Goal: Check status: Check status

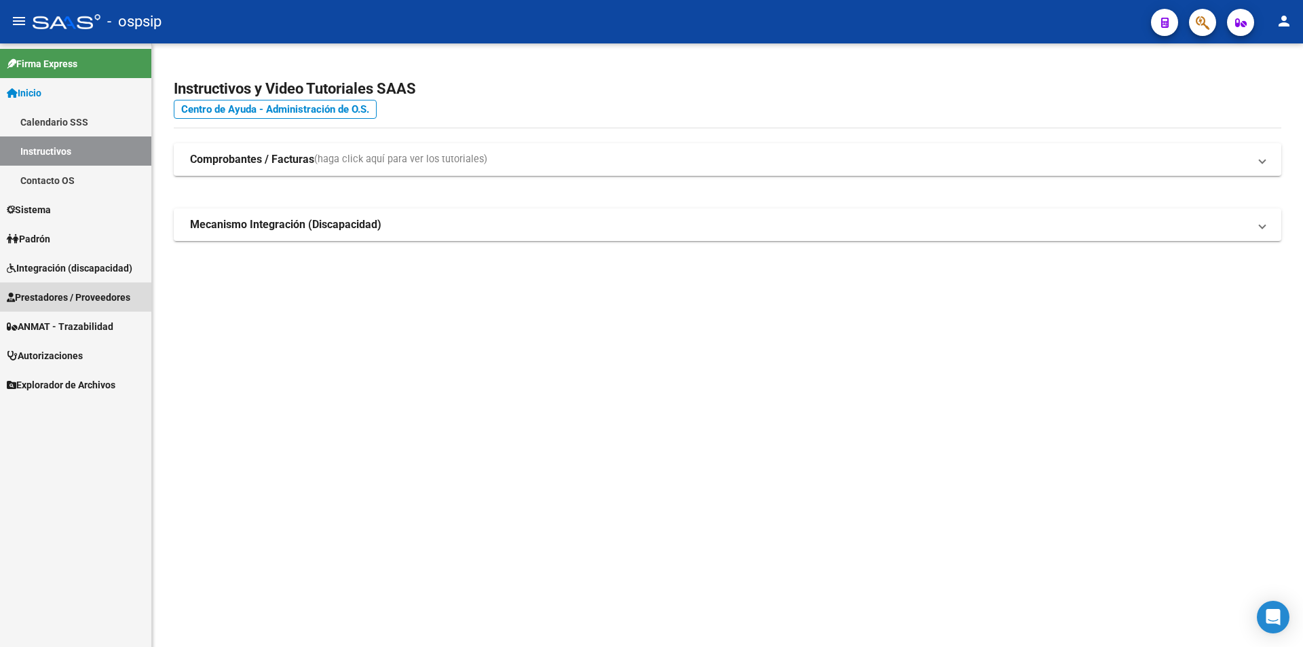
click at [53, 296] on span "Prestadores / Proveedores" at bounding box center [68, 297] width 123 height 15
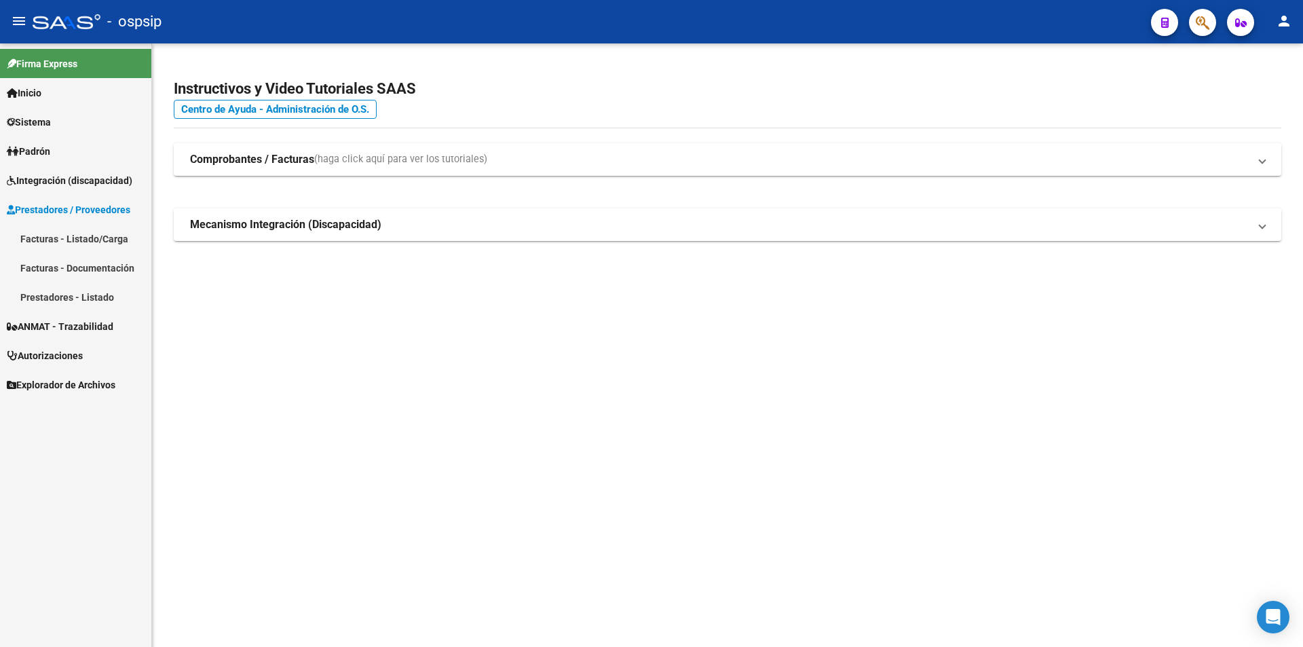
click at [44, 242] on link "Facturas - Listado/Carga" at bounding box center [75, 238] width 151 height 29
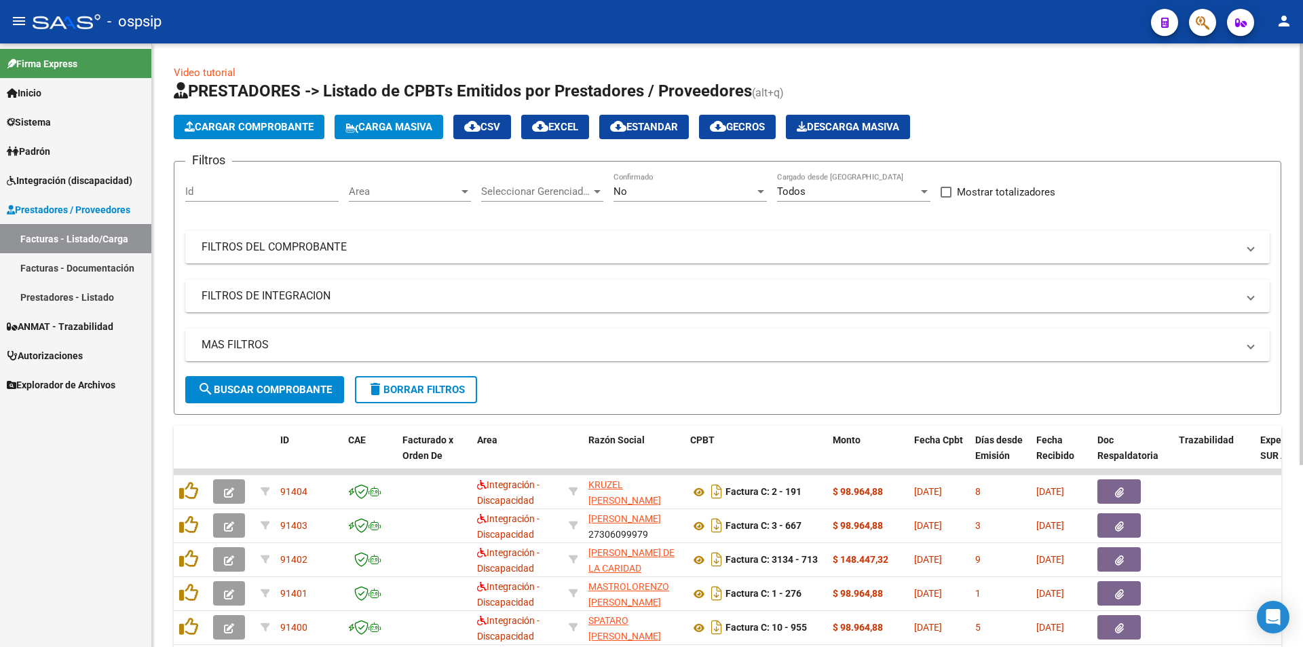
click at [305, 257] on mat-expansion-panel-header "FILTROS DEL COMPROBANTE" at bounding box center [727, 247] width 1084 height 33
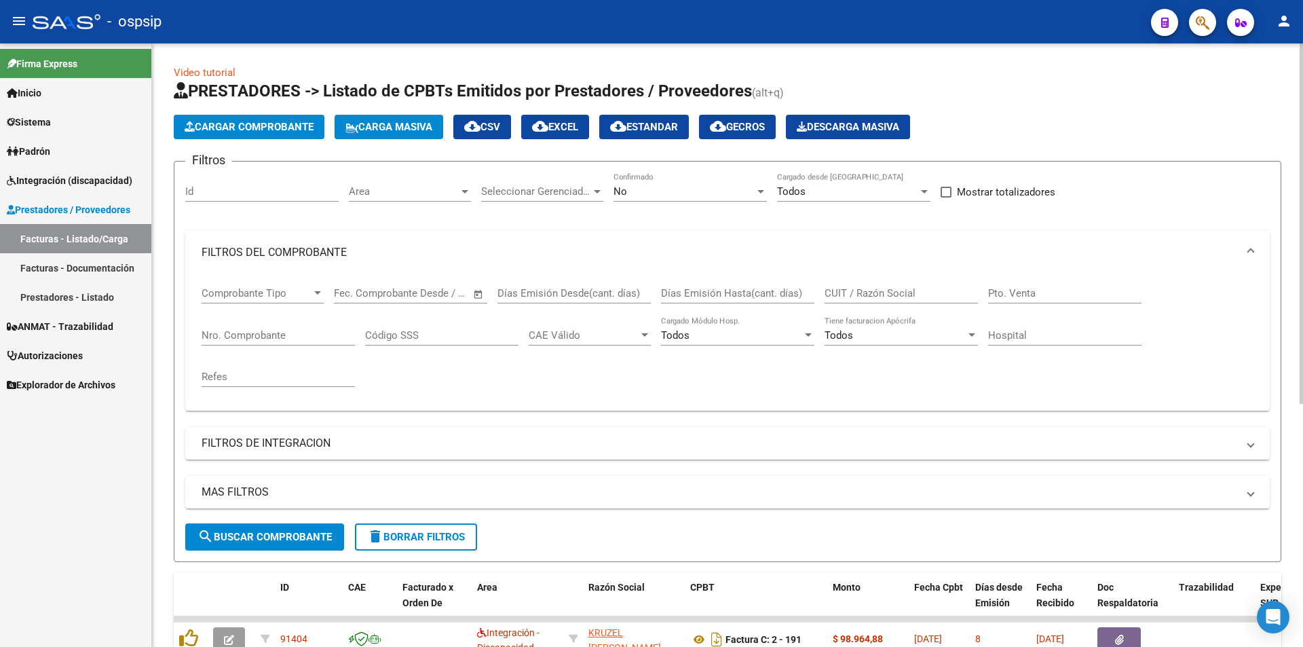
click at [875, 292] on input "CUIT / Razón Social" at bounding box center [900, 293] width 153 height 12
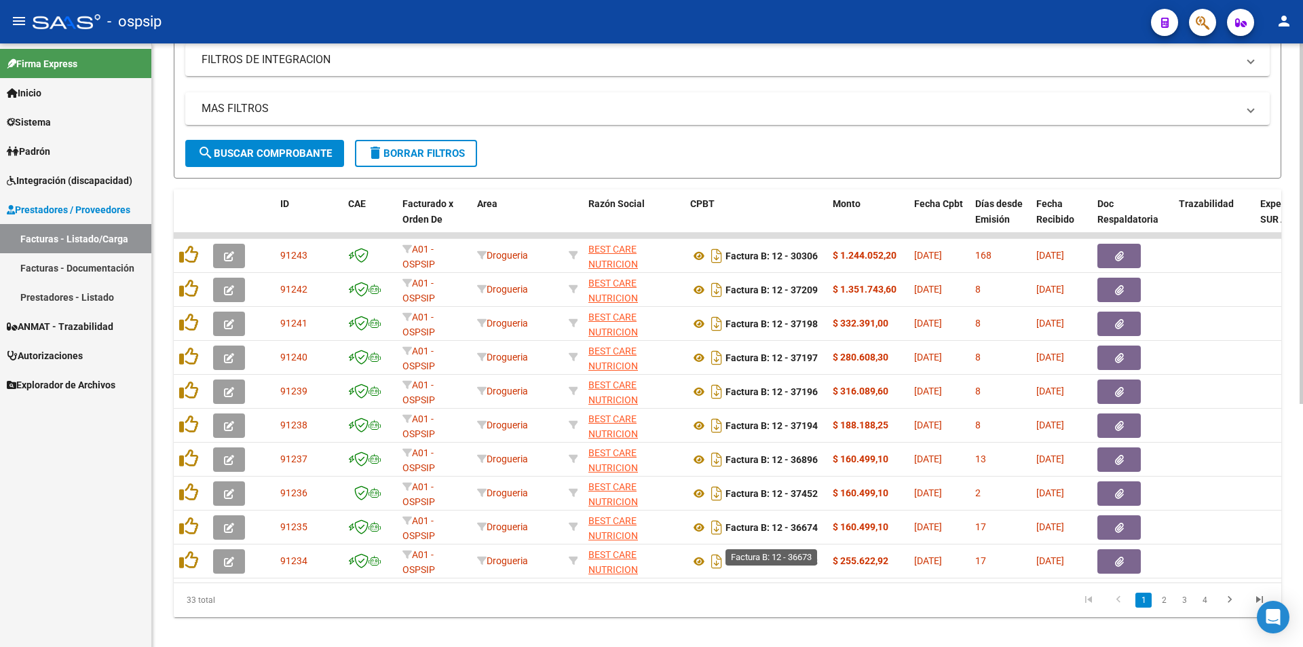
scroll to position [407, 0]
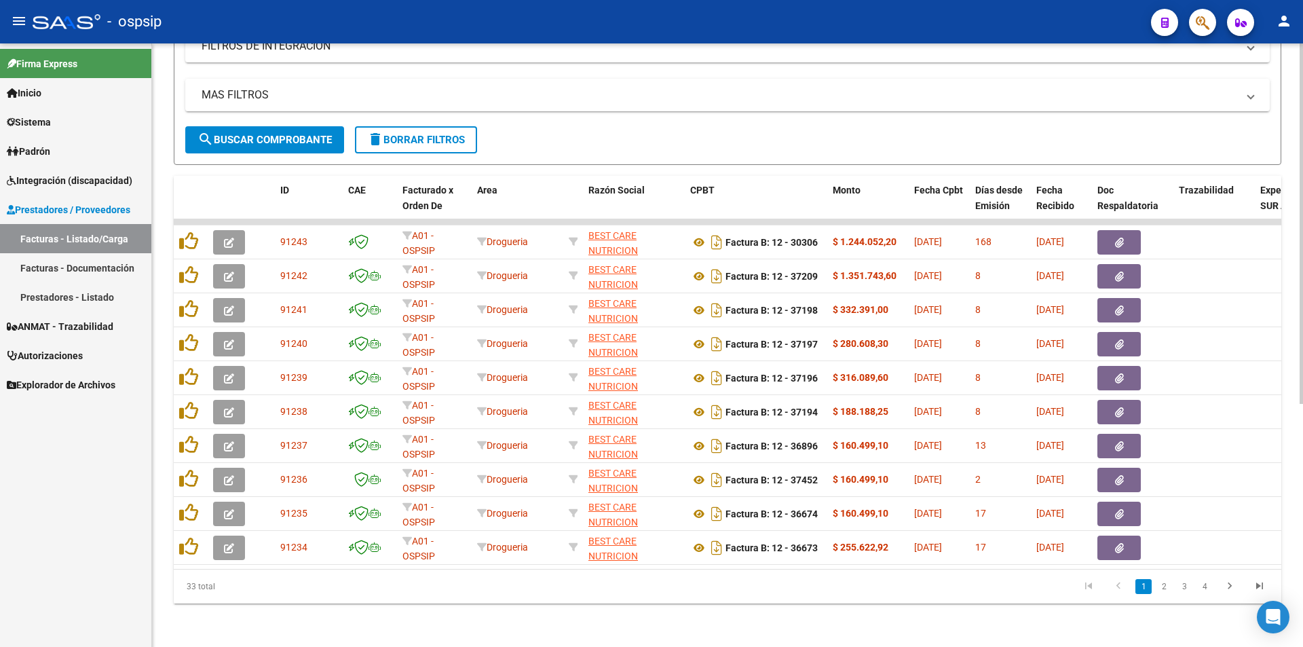
type input "BEST CARE"
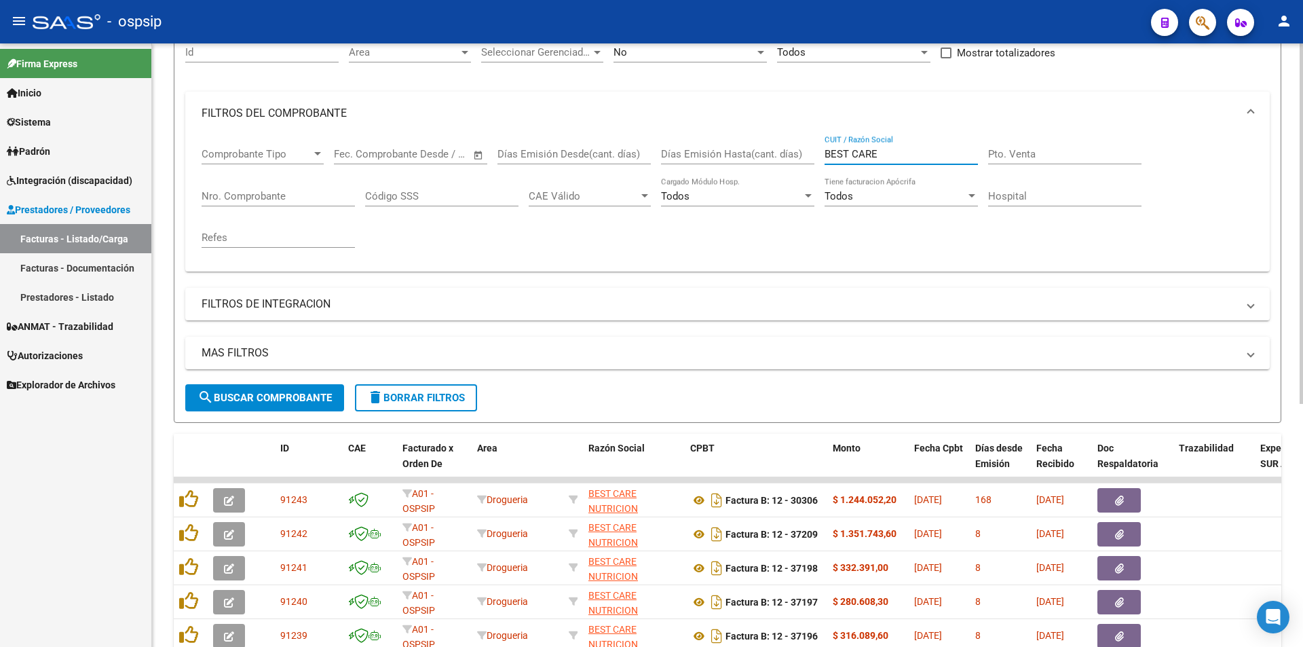
scroll to position [136, 0]
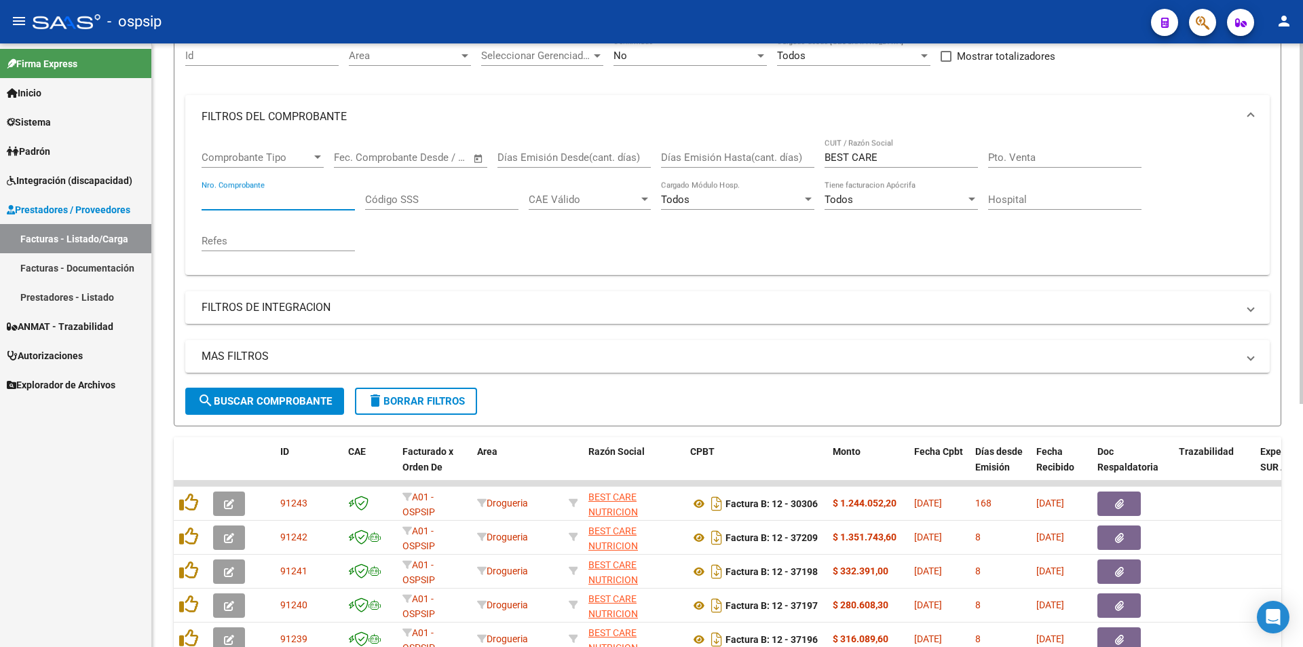
click at [232, 200] on input "Nro. Comprobante" at bounding box center [278, 199] width 153 height 12
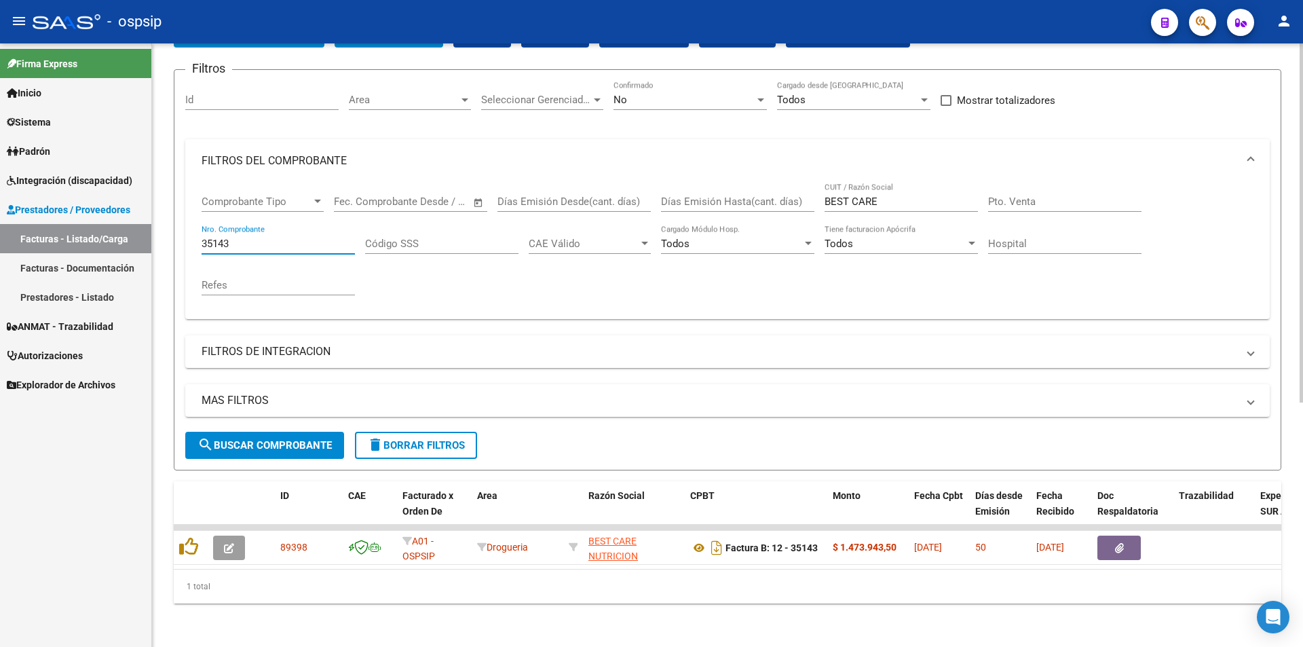
scroll to position [102, 0]
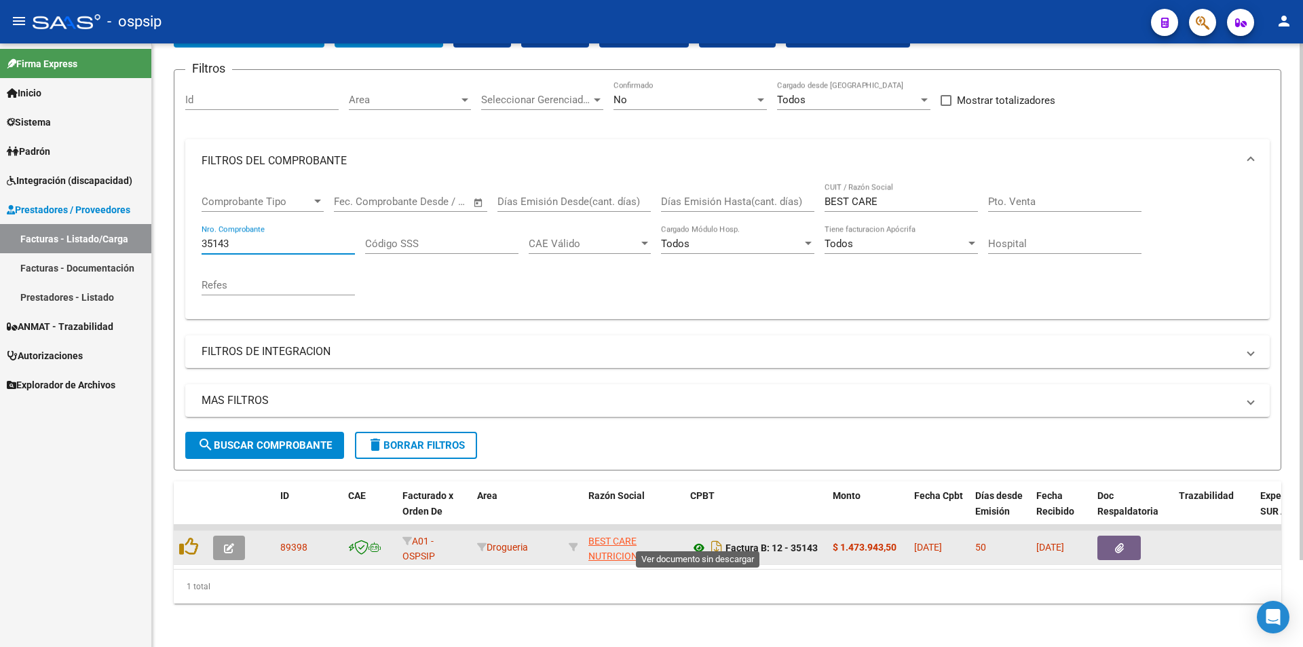
click at [700, 539] on icon at bounding box center [699, 547] width 18 height 16
click at [1118, 543] on icon "button" at bounding box center [1119, 548] width 9 height 10
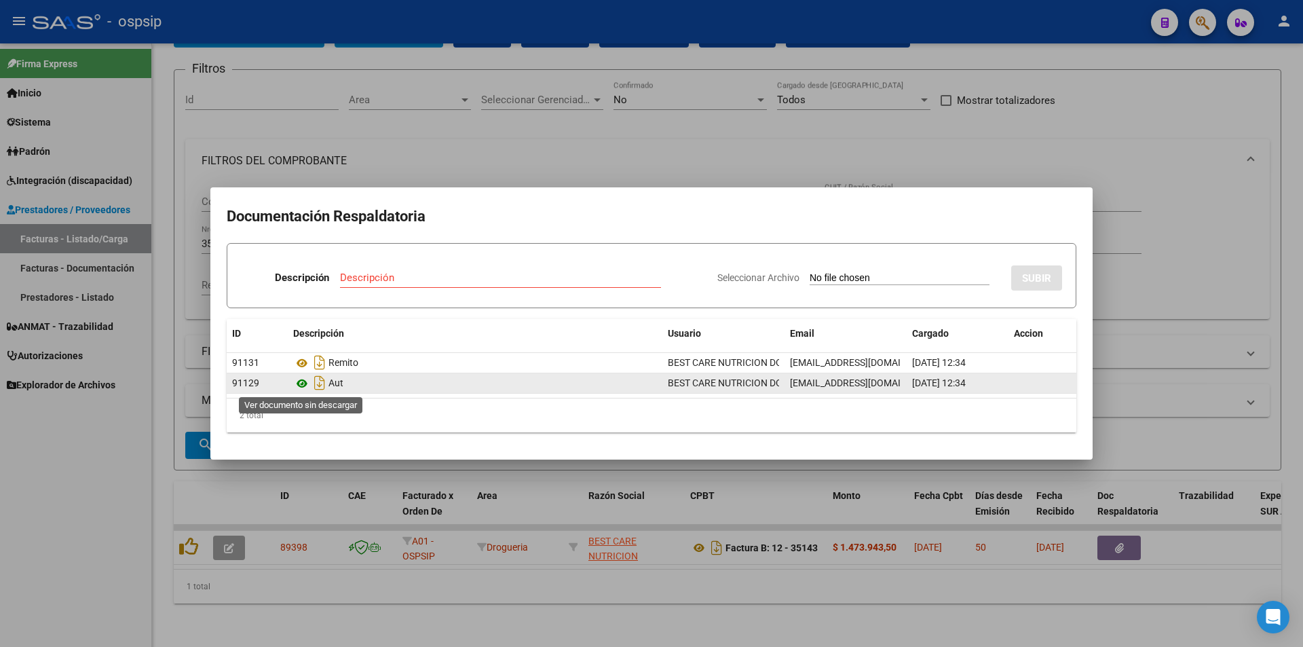
click at [306, 384] on icon at bounding box center [302, 383] width 18 height 16
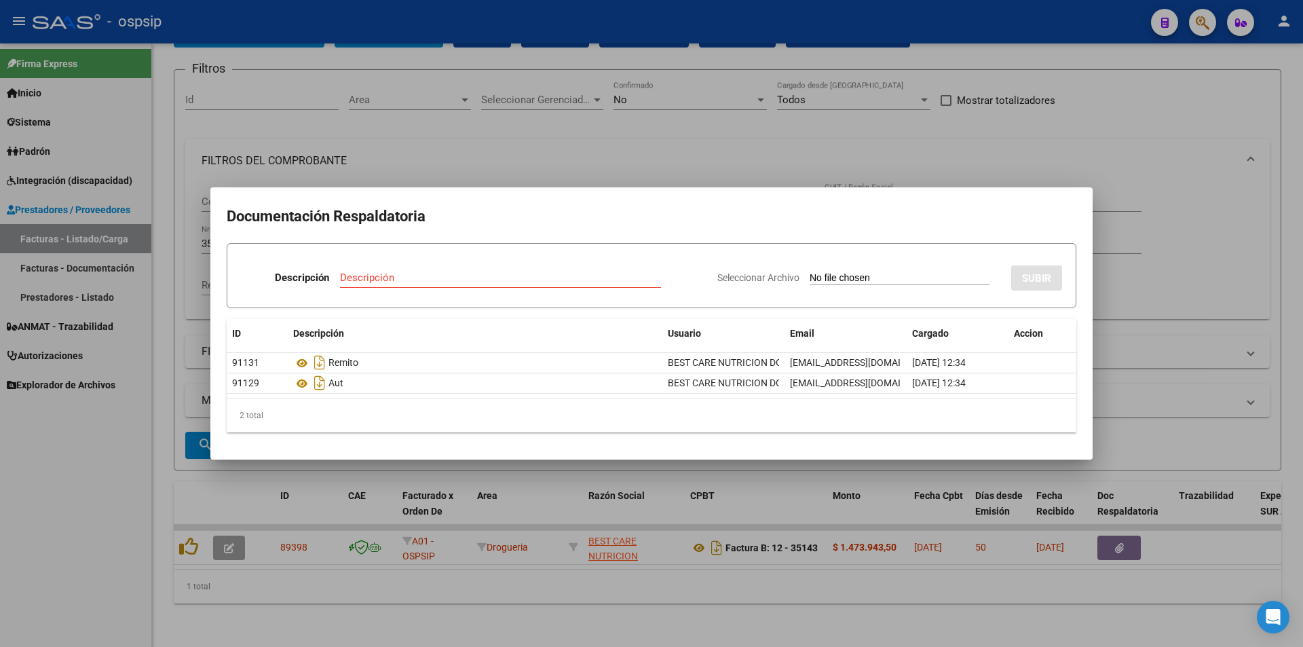
click at [527, 132] on div at bounding box center [651, 323] width 1303 height 647
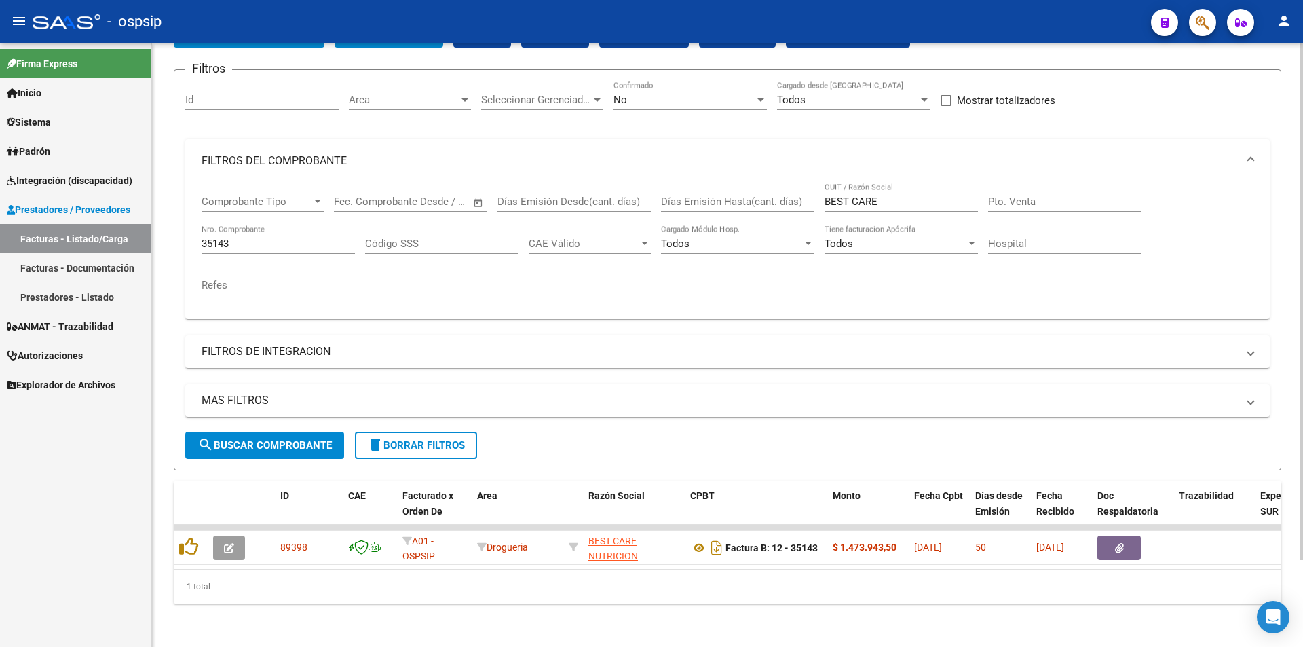
click at [252, 237] on input "35143" at bounding box center [278, 243] width 153 height 12
type input "3"
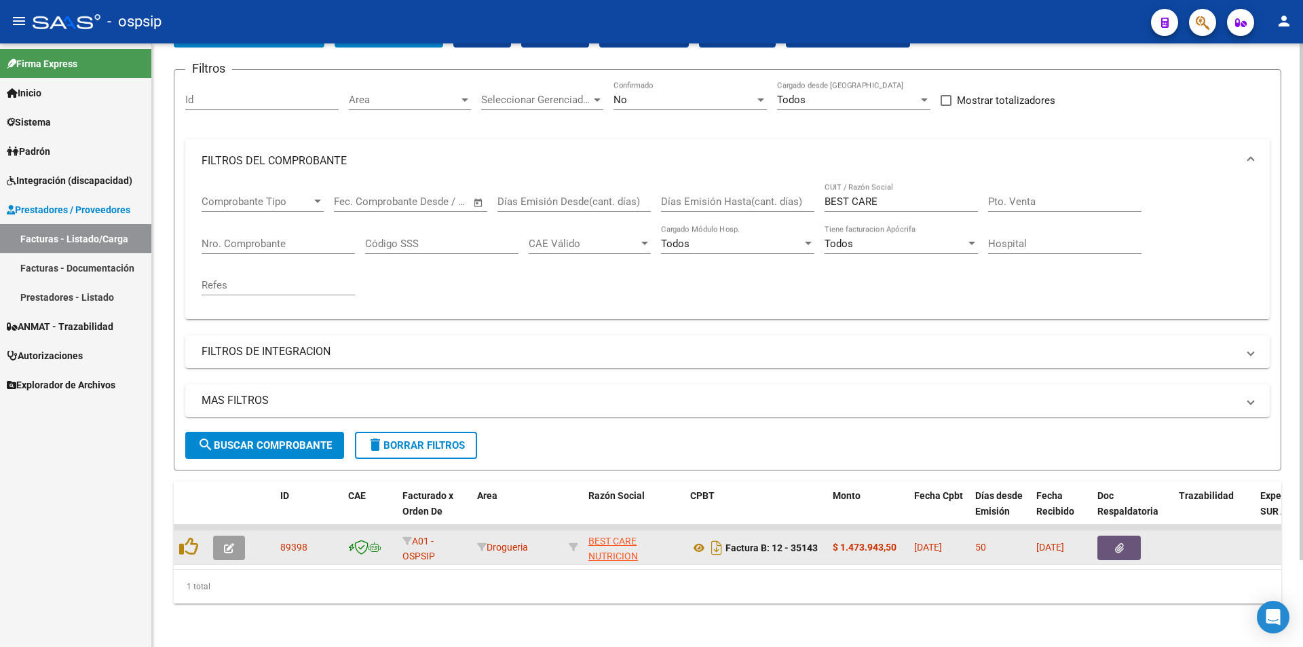
click at [1130, 535] on button "button" at bounding box center [1118, 547] width 43 height 24
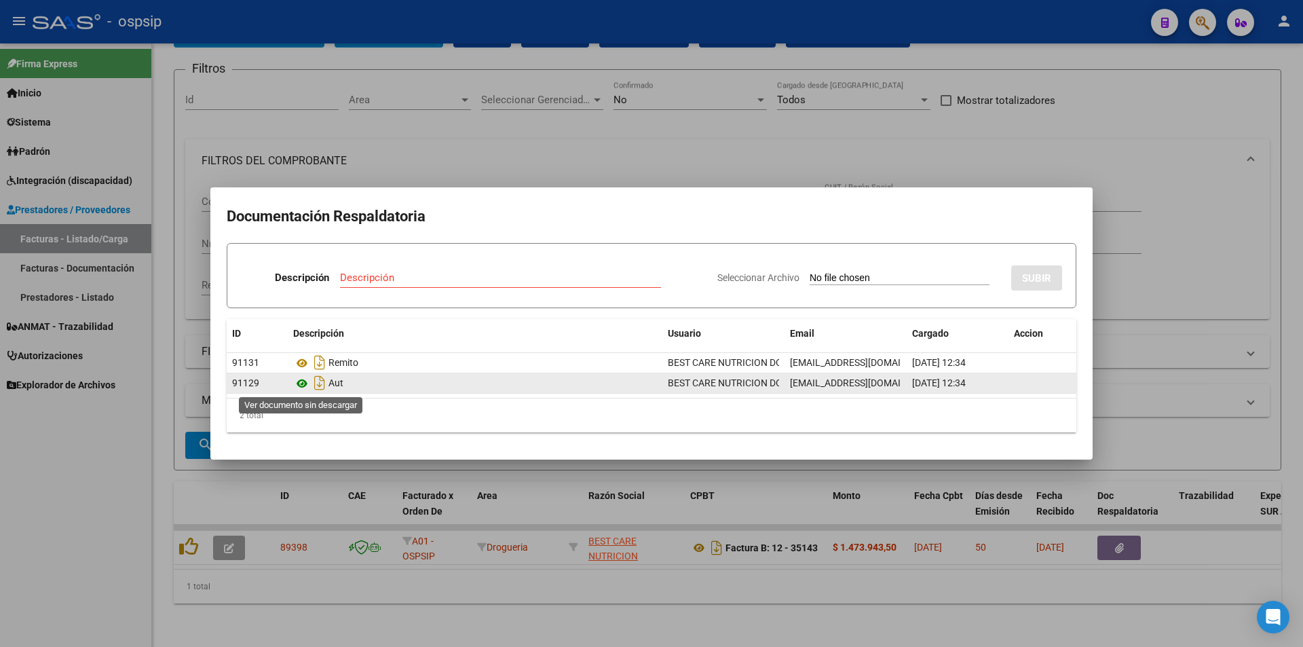
click at [299, 380] on icon at bounding box center [302, 383] width 18 height 16
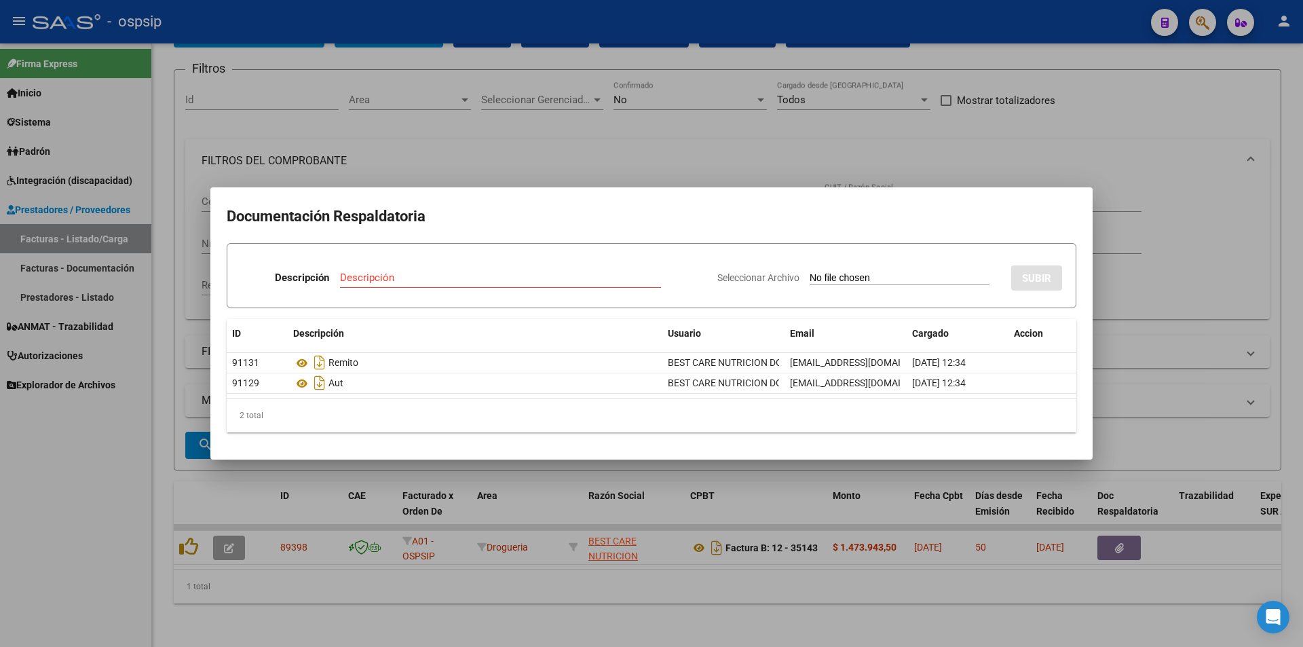
click at [1179, 147] on div at bounding box center [651, 323] width 1303 height 647
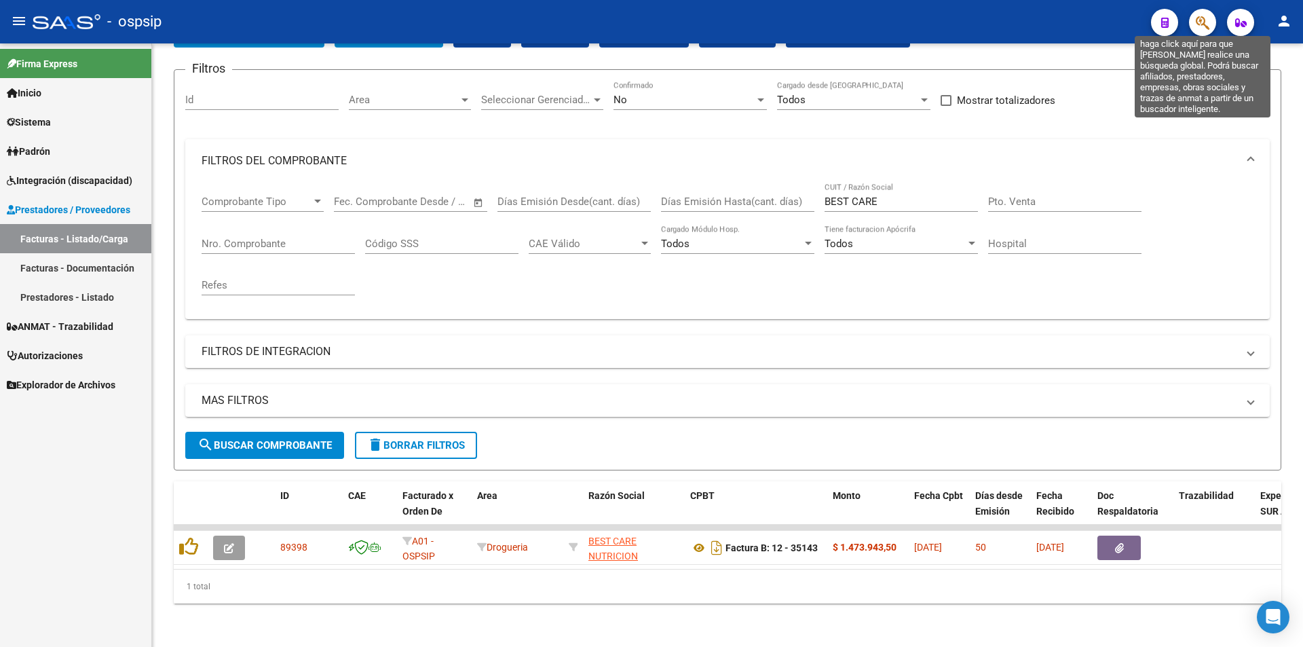
click at [1200, 20] on icon "button" at bounding box center [1203, 23] width 14 height 16
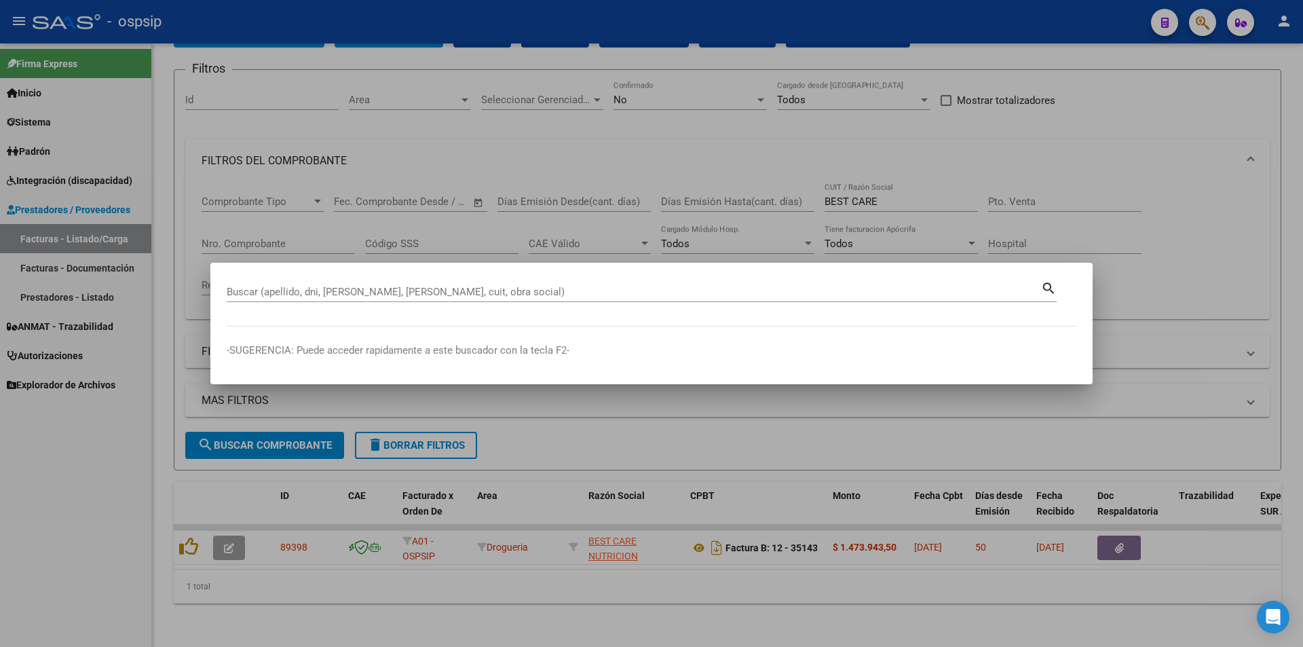
click at [258, 284] on div "Buscar (apellido, dni, cuil, nro traspaso, cuit, obra social)" at bounding box center [634, 292] width 814 height 20
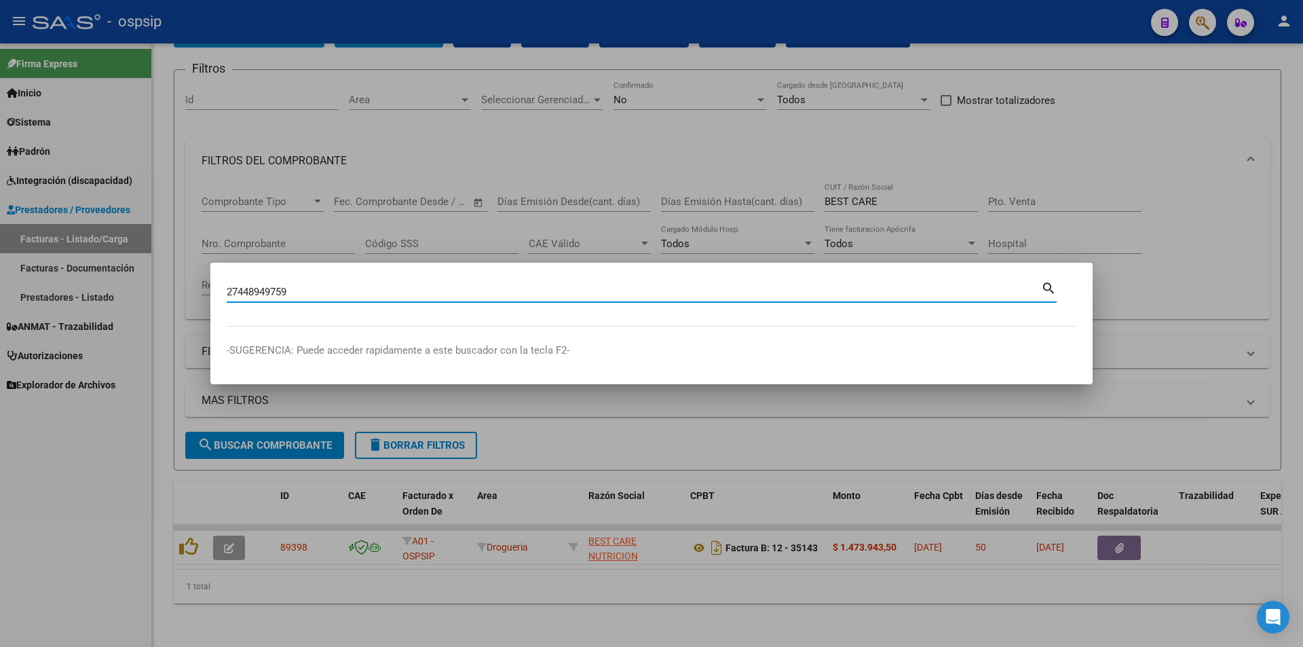
type input "27448949759"
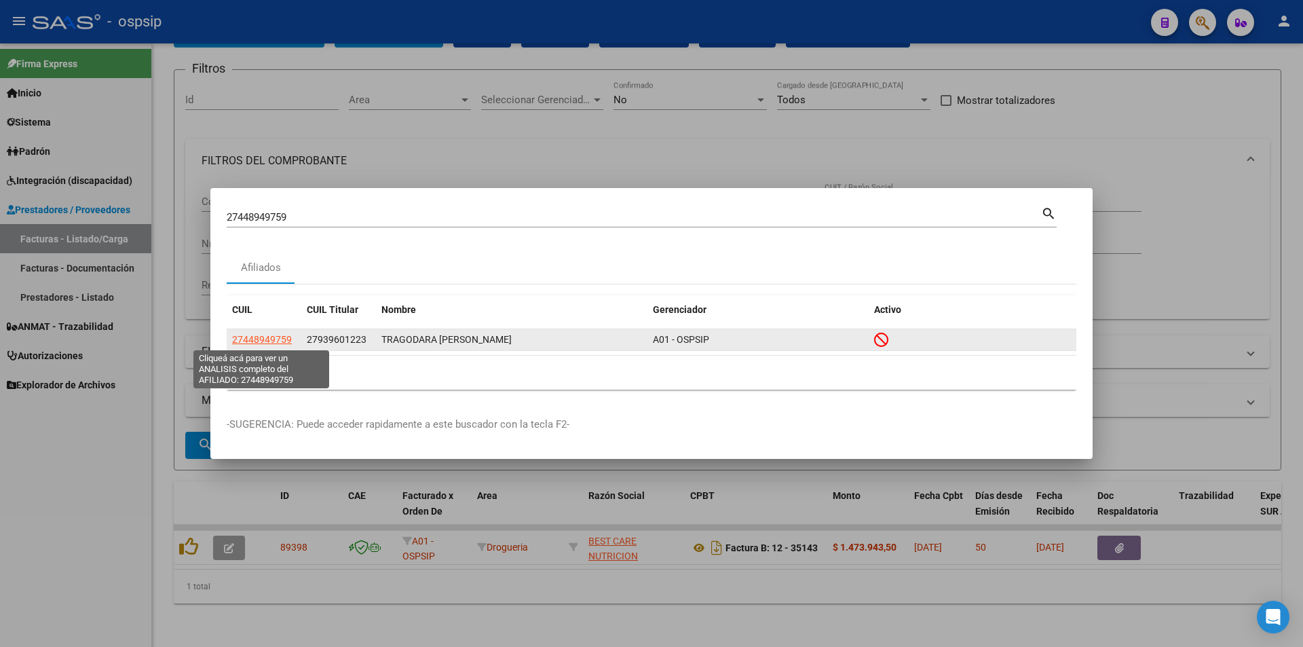
click at [254, 337] on span "27448949759" at bounding box center [262, 339] width 60 height 11
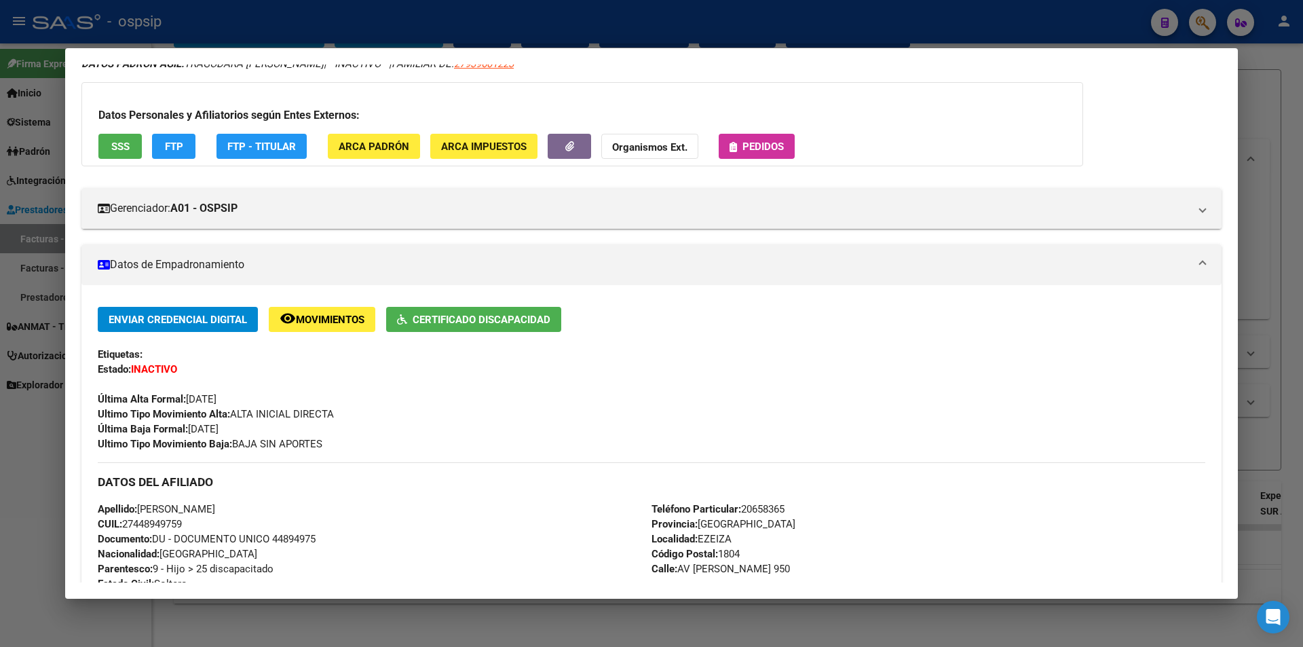
scroll to position [0, 0]
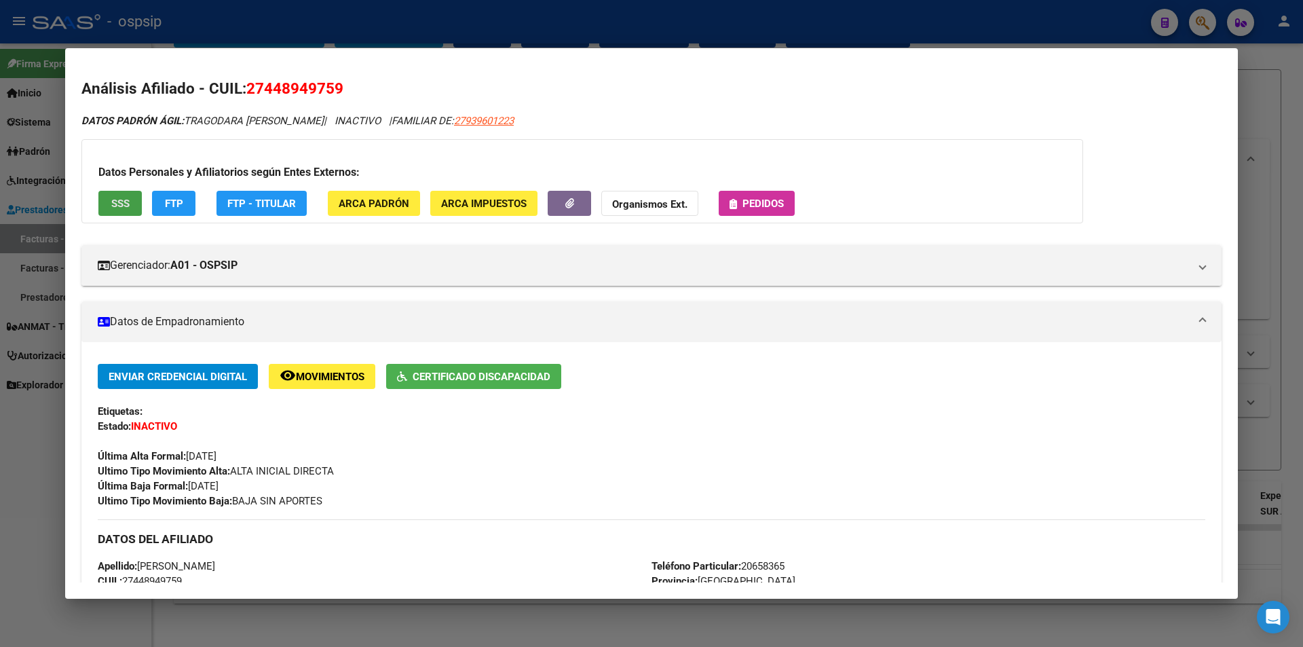
click at [122, 207] on span "SSS" at bounding box center [120, 203] width 18 height 12
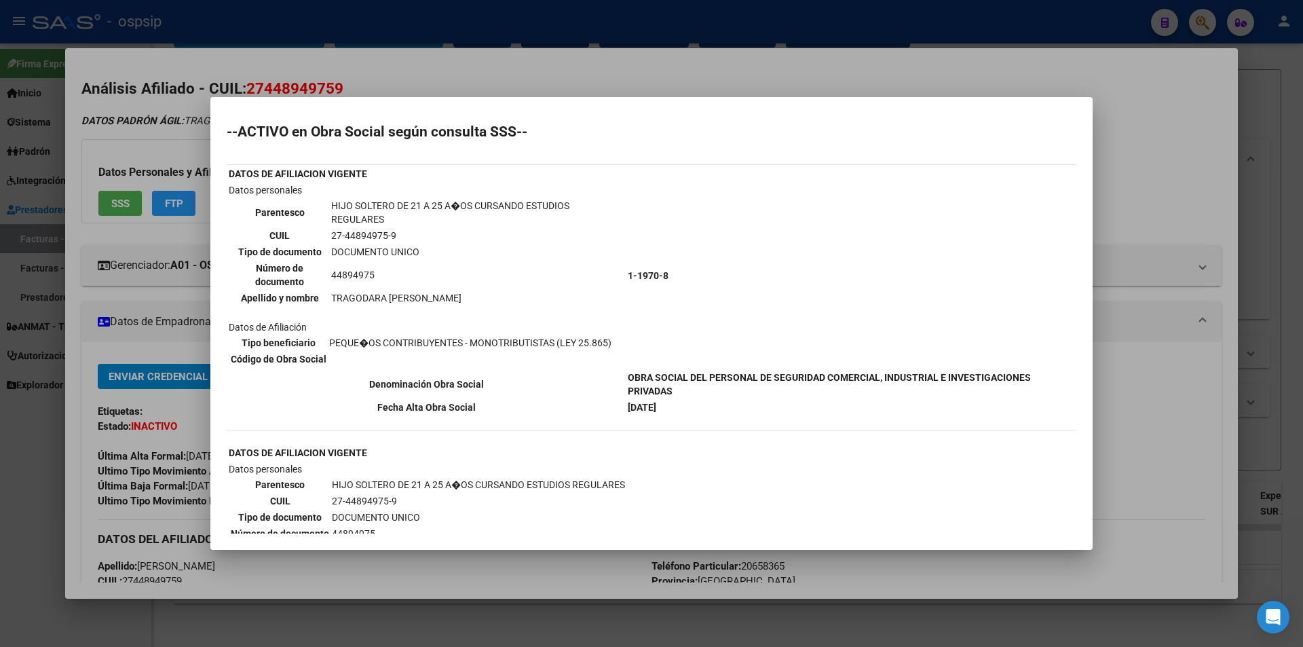
click at [579, 60] on div at bounding box center [651, 323] width 1303 height 647
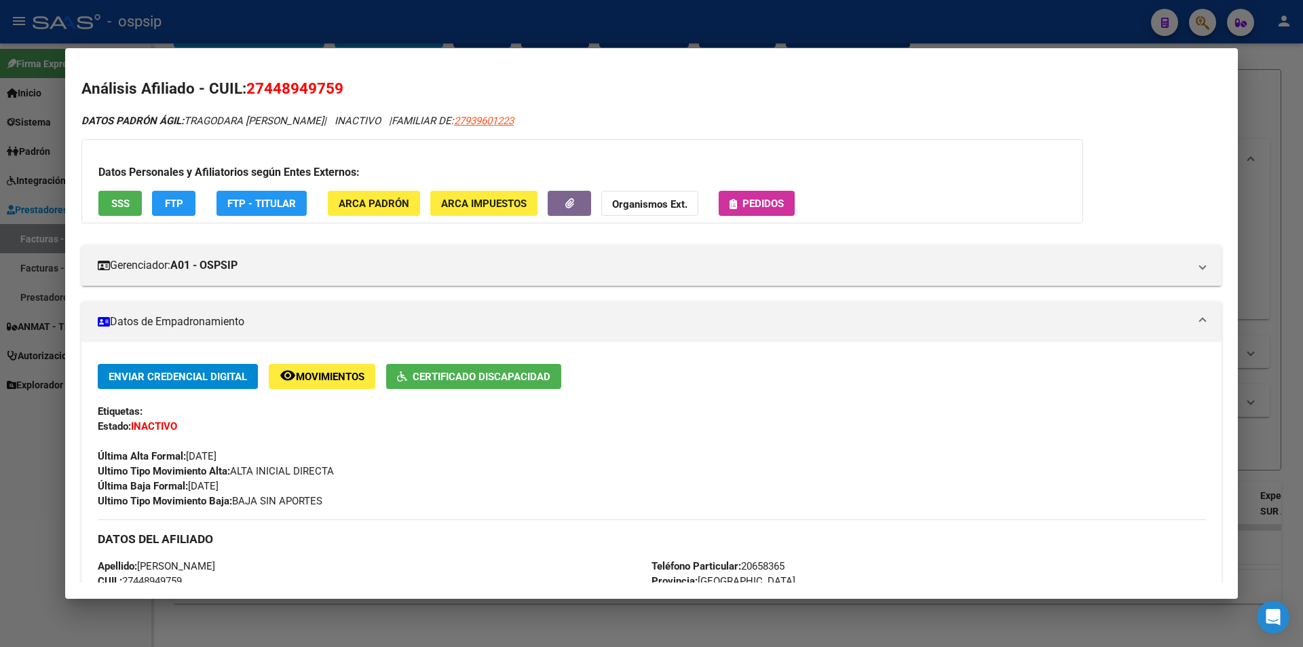
click at [121, 203] on span "SSS" at bounding box center [120, 203] width 18 height 12
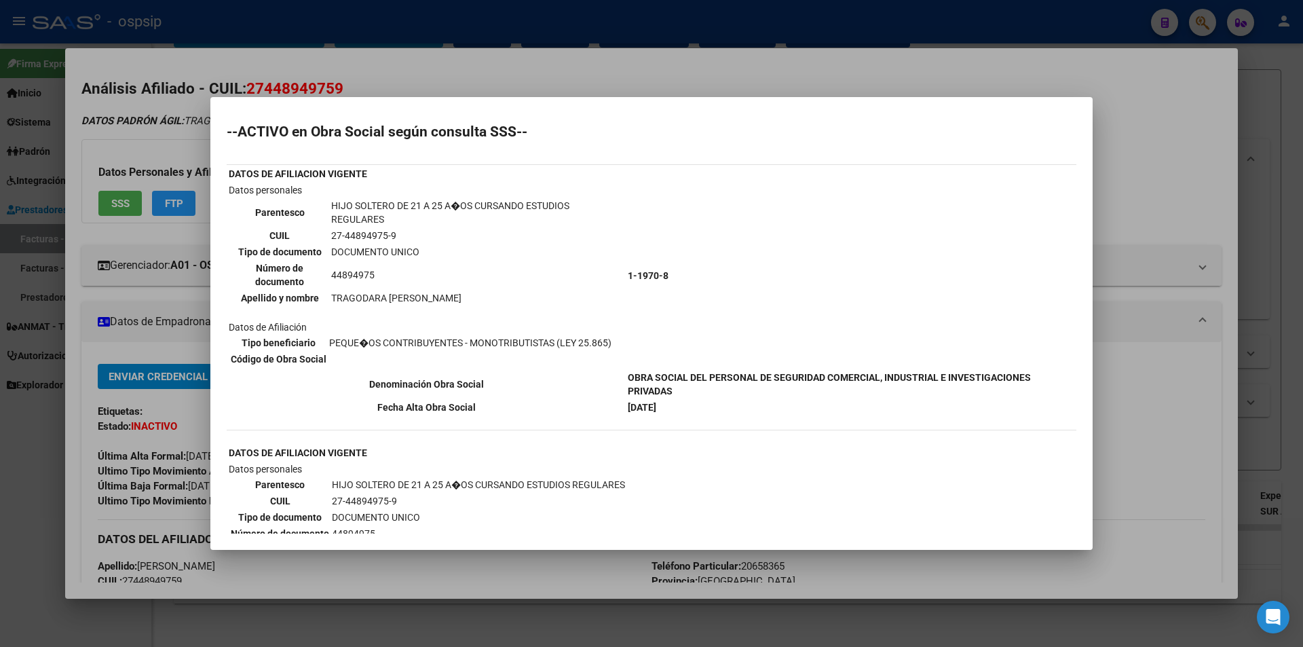
click at [523, 54] on div at bounding box center [651, 323] width 1303 height 647
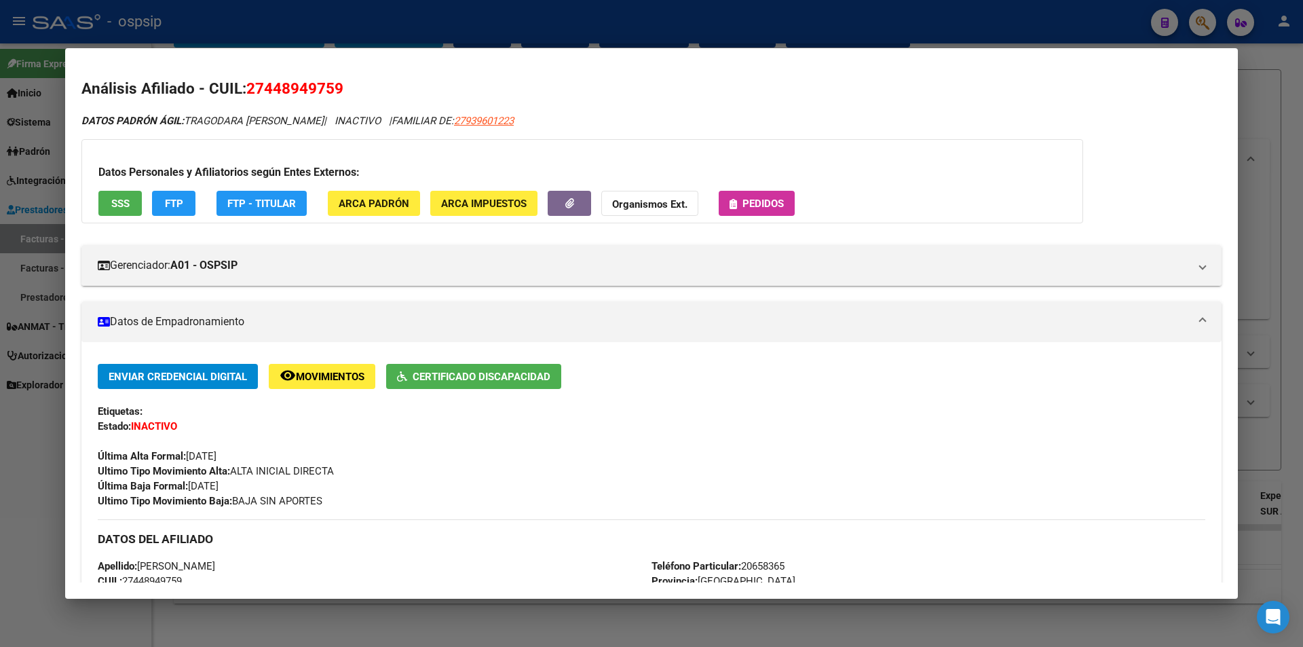
click at [1081, 26] on div at bounding box center [651, 323] width 1303 height 647
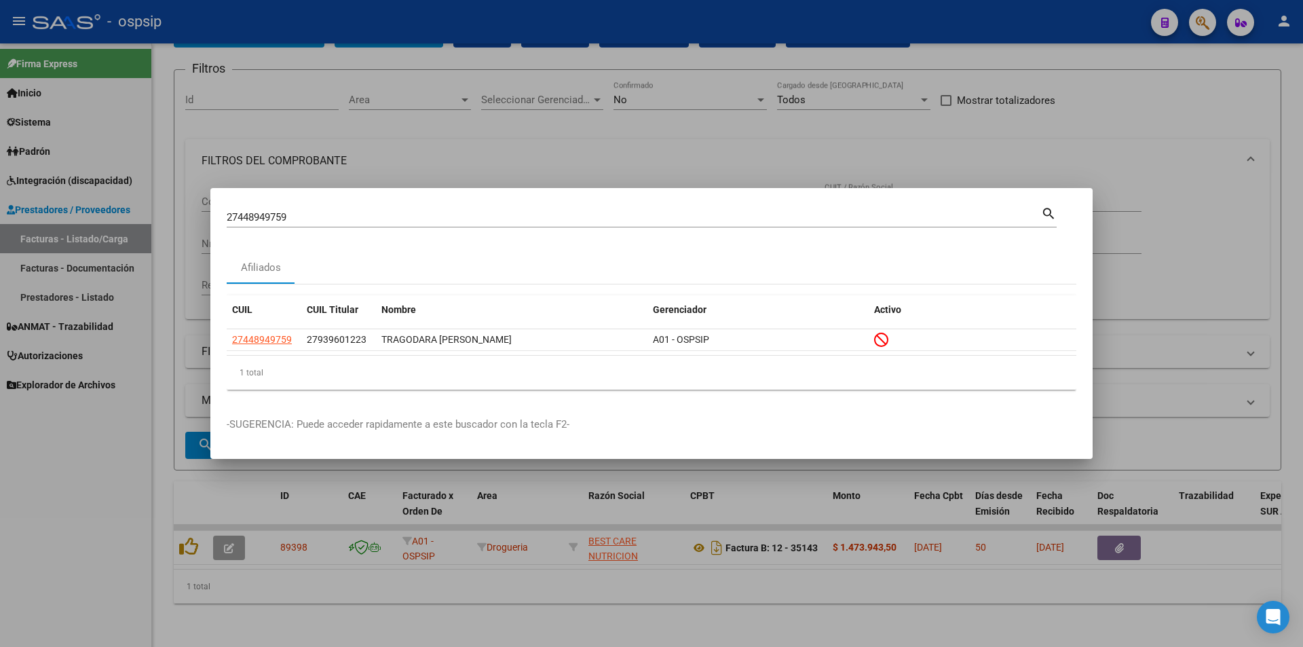
click at [516, 155] on div at bounding box center [651, 323] width 1303 height 647
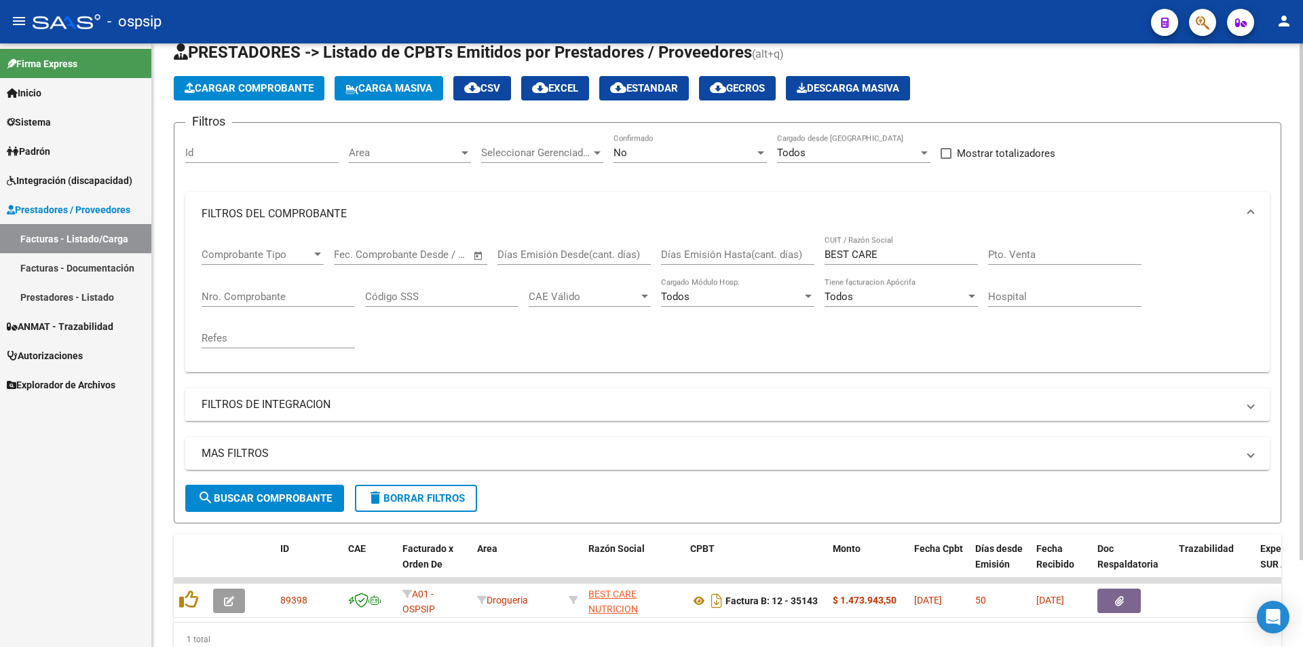
scroll to position [68, 0]
